Goal: Navigation & Orientation: Find specific page/section

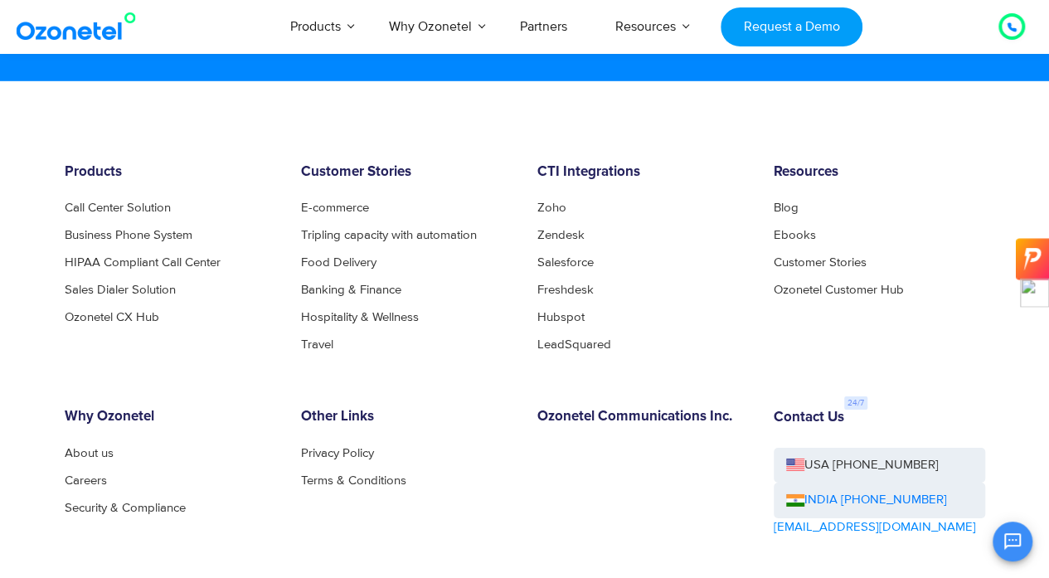
scroll to position [8781, 0]
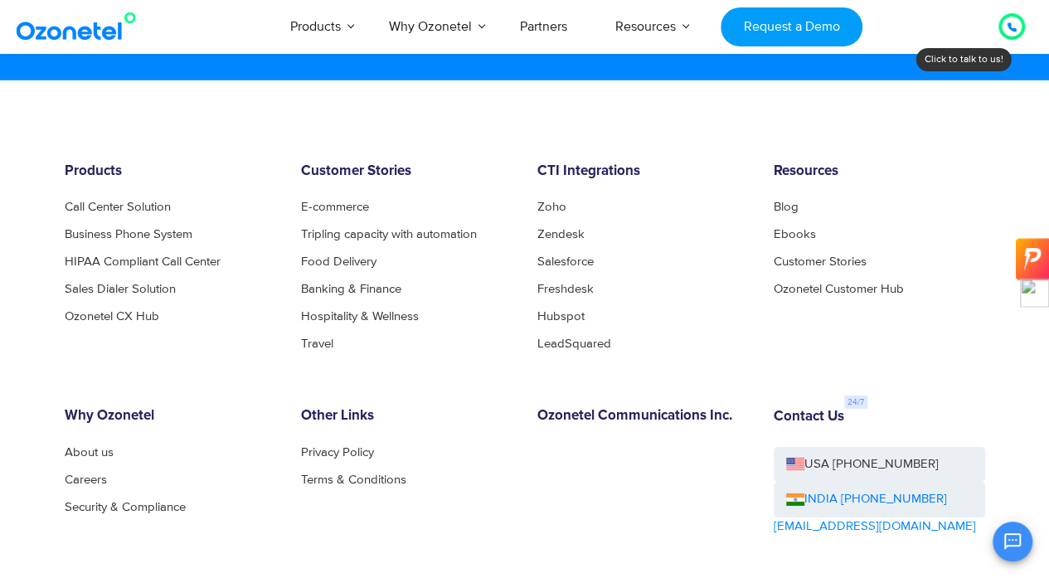
click at [1015, 33] on div at bounding box center [1012, 27] width 10 height 20
click at [1008, 24] on icon at bounding box center [1012, 27] width 8 height 8
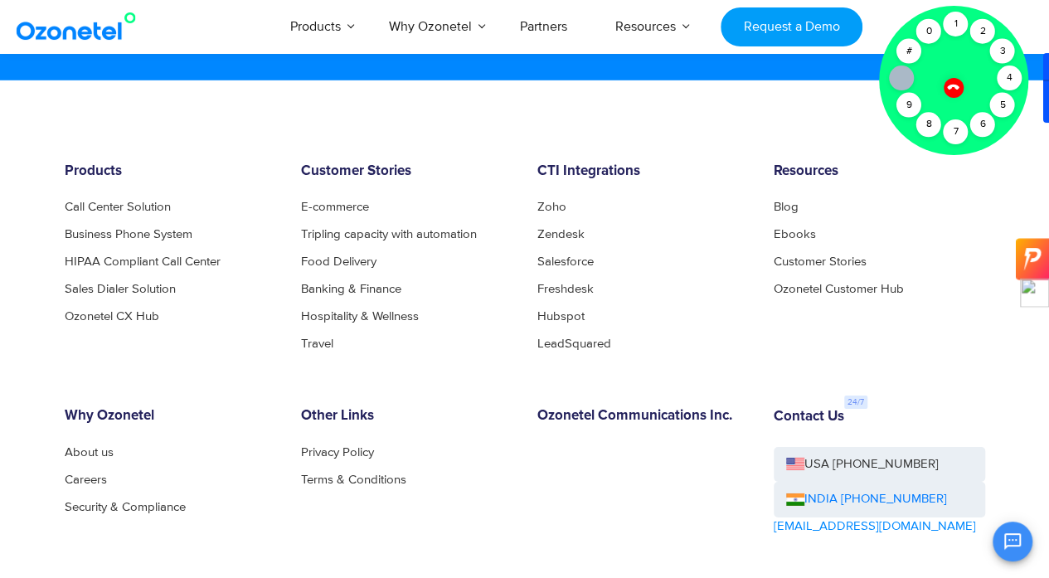
click at [951, 87] on icon at bounding box center [953, 87] width 12 height 12
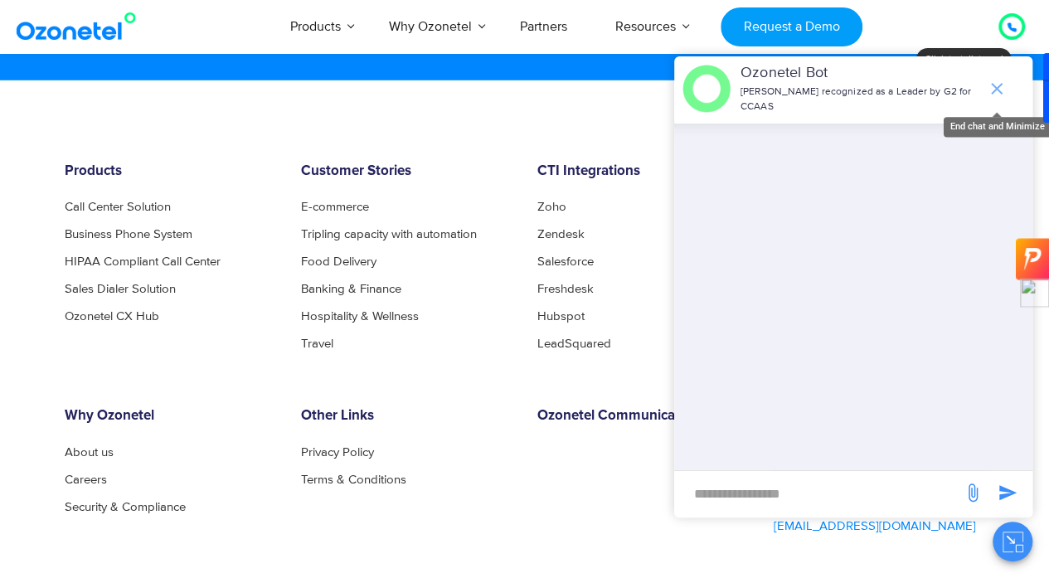
click at [999, 79] on icon "end chat or minimize" at bounding box center [997, 89] width 20 height 20
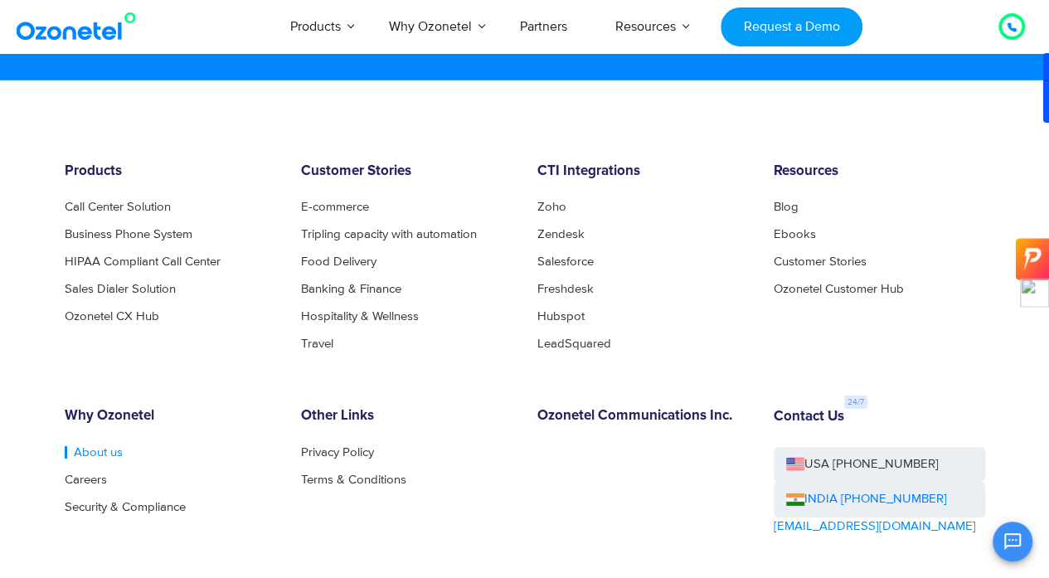
click at [103, 451] on link "About us" at bounding box center [94, 452] width 58 height 12
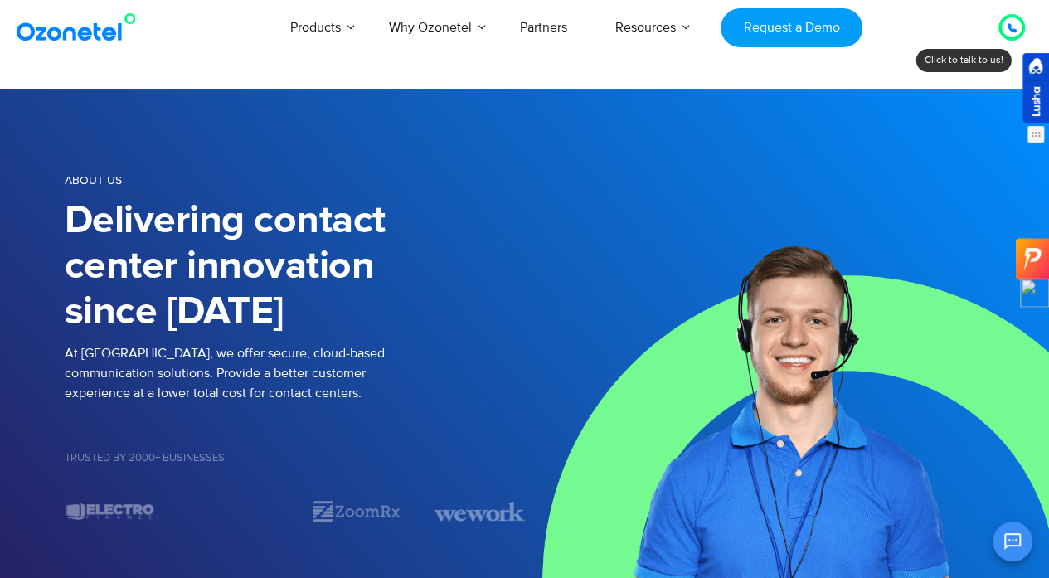
click at [1046, 89] on div at bounding box center [1036, 88] width 27 height 70
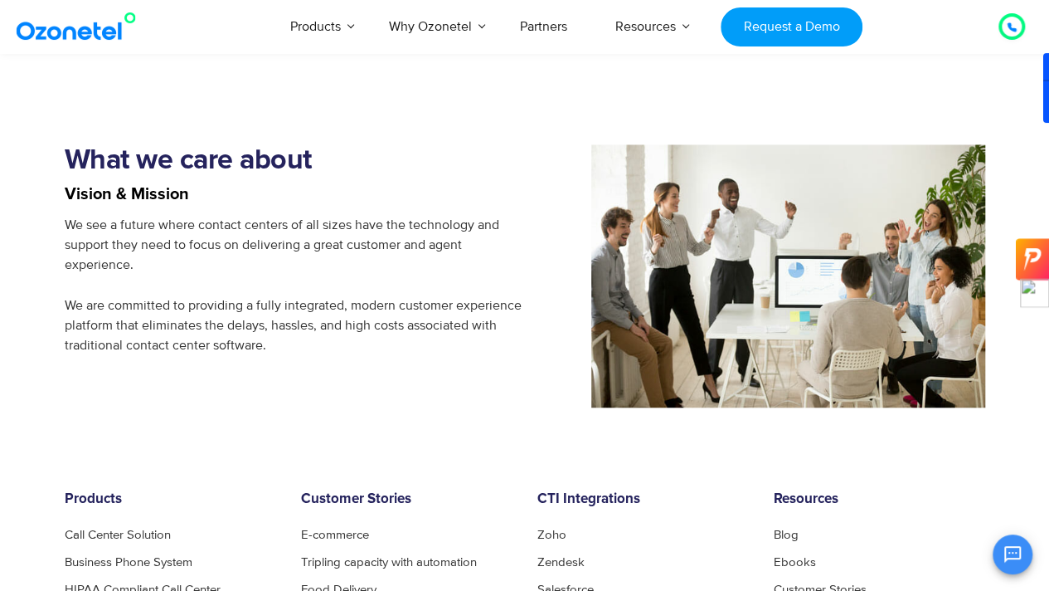
scroll to position [1297, 0]
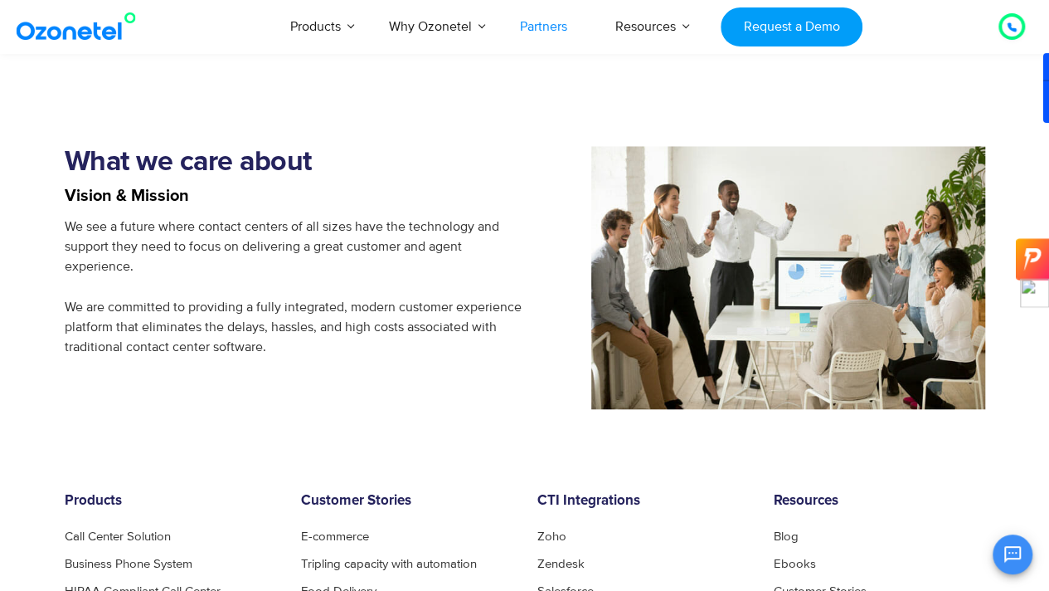
click at [518, 28] on link "Partners" at bounding box center [543, 26] width 95 height 55
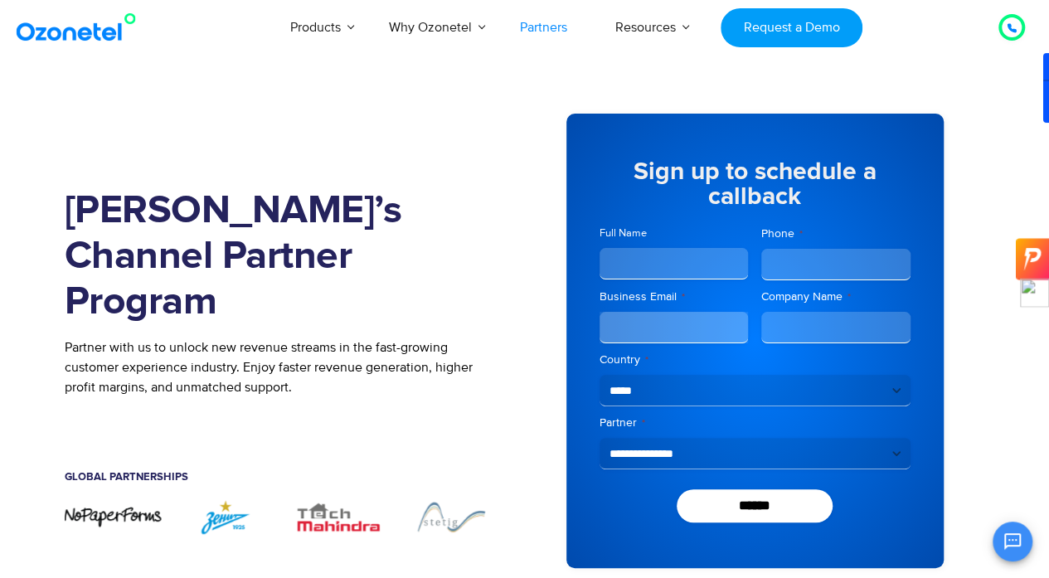
click at [259, 150] on div "[PERSON_NAME]’s Channel Partner Program Partner with us to unlock new revenue s…" at bounding box center [295, 341] width 460 height 504
click at [549, 15] on link "Partners" at bounding box center [543, 27] width 95 height 55
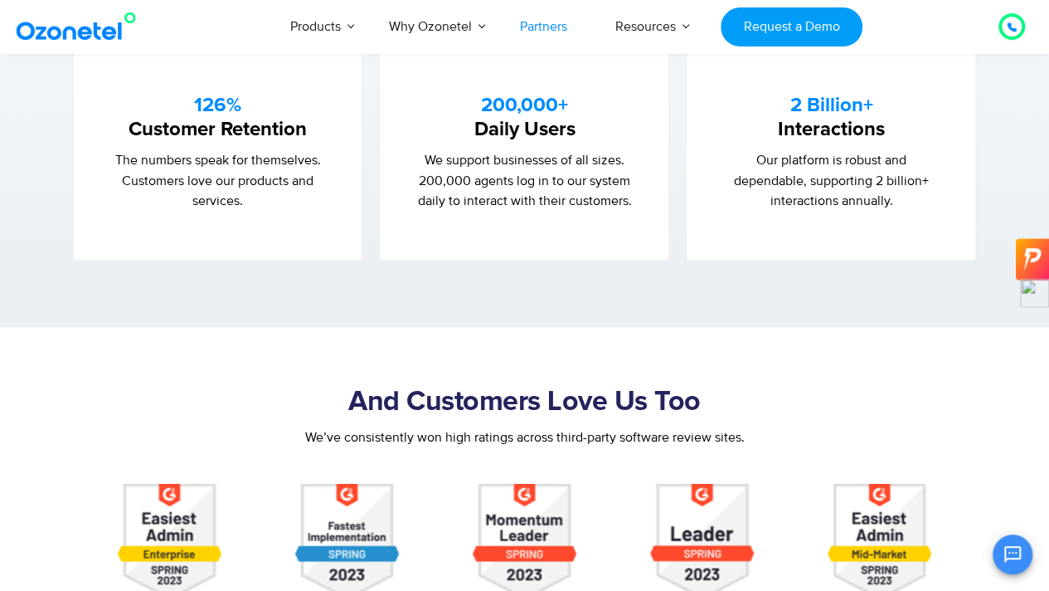
scroll to position [1395, 0]
